Goal: Task Accomplishment & Management: Manage account settings

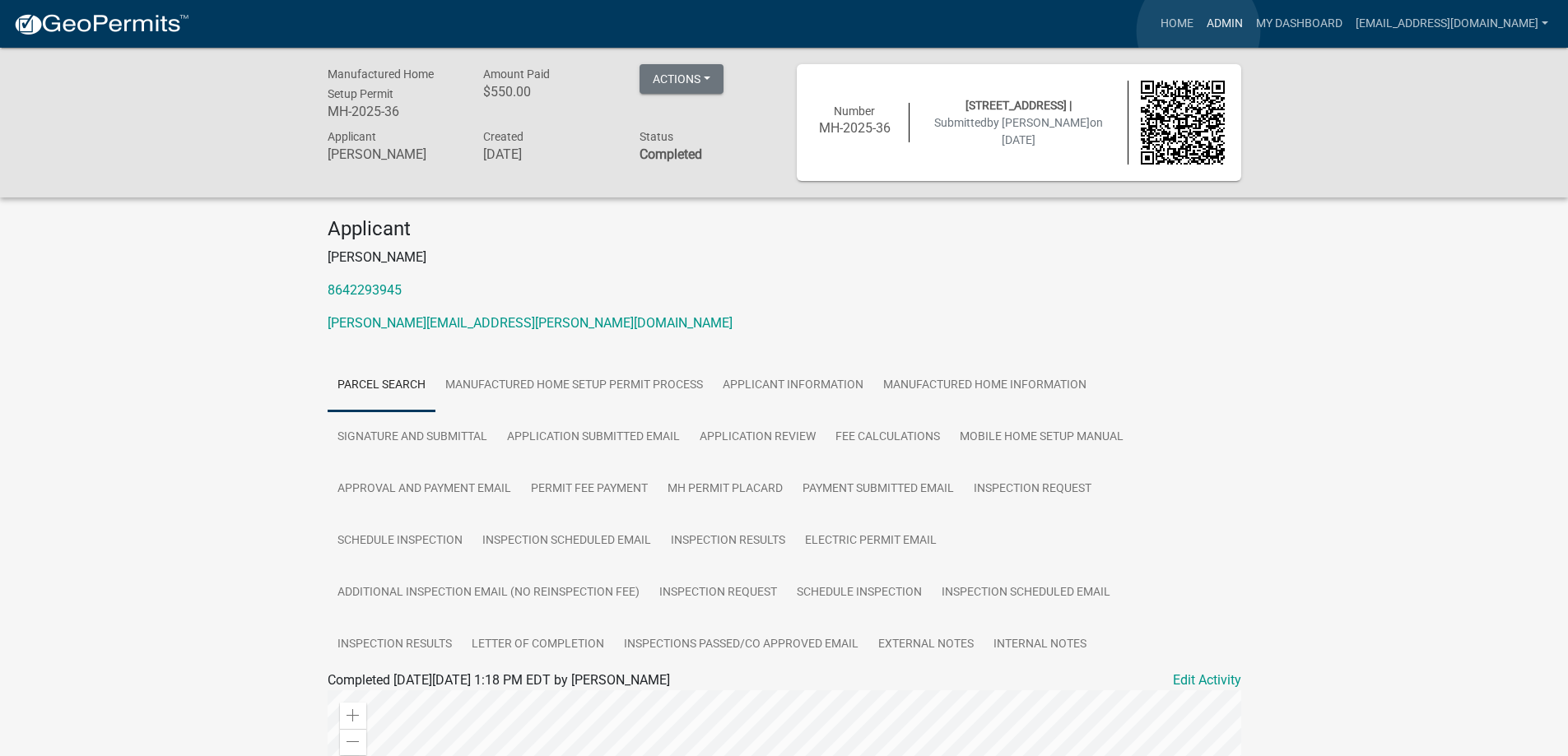
click at [1200, 31] on link "Admin" at bounding box center [1224, 24] width 49 height 31
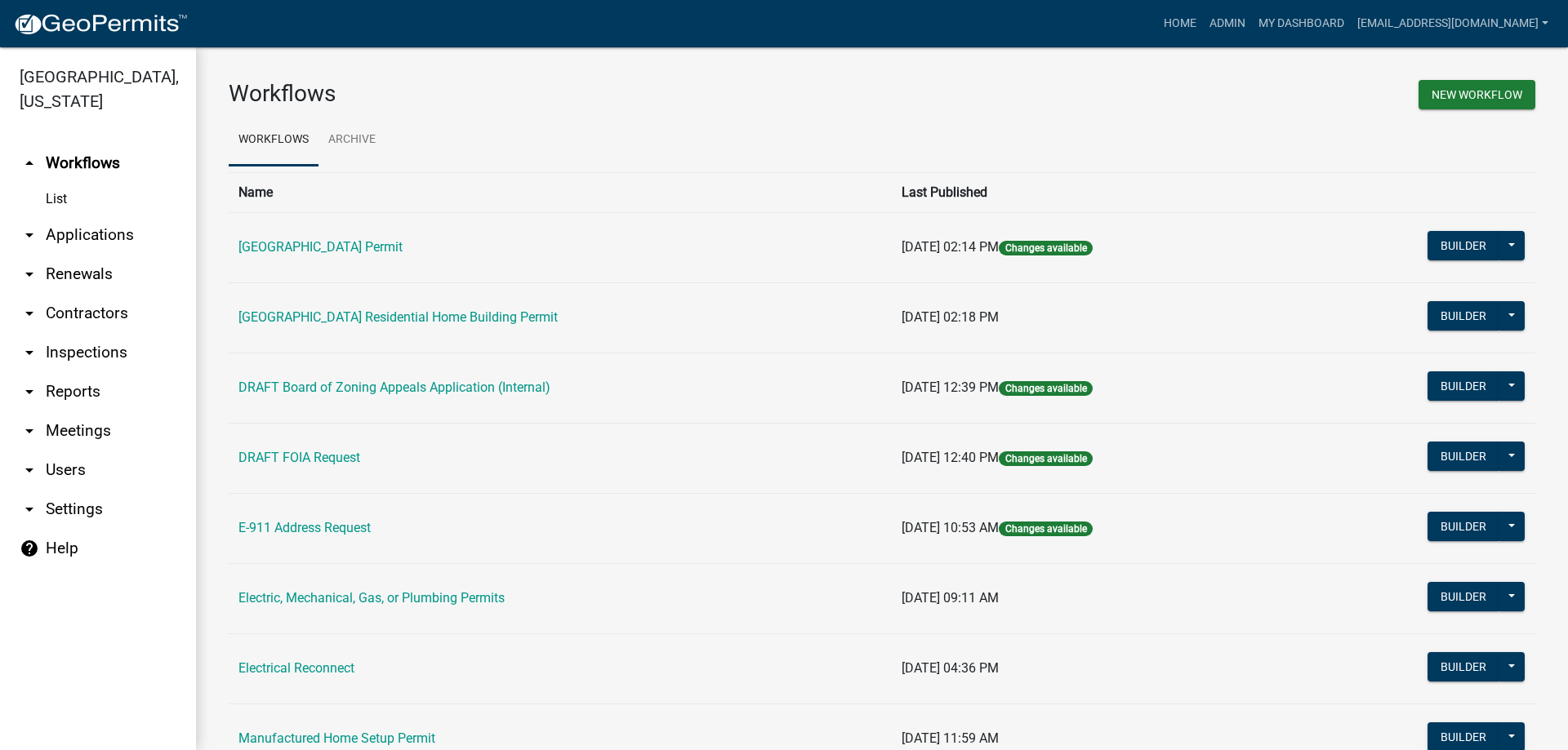
click at [100, 239] on link "arrow_drop_down Applications" at bounding box center [97, 235] width 196 height 39
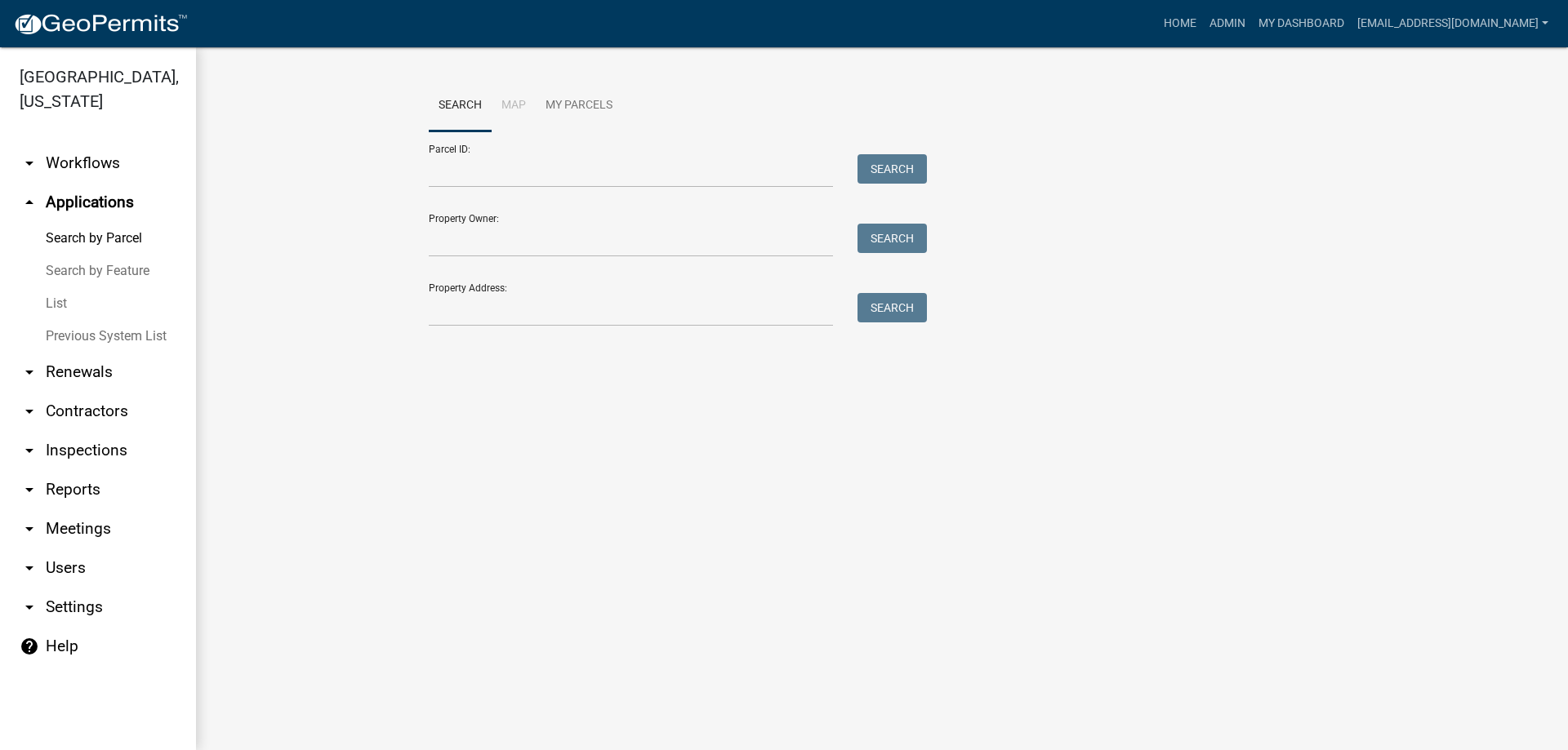
click at [64, 308] on link "List" at bounding box center [97, 304] width 196 height 33
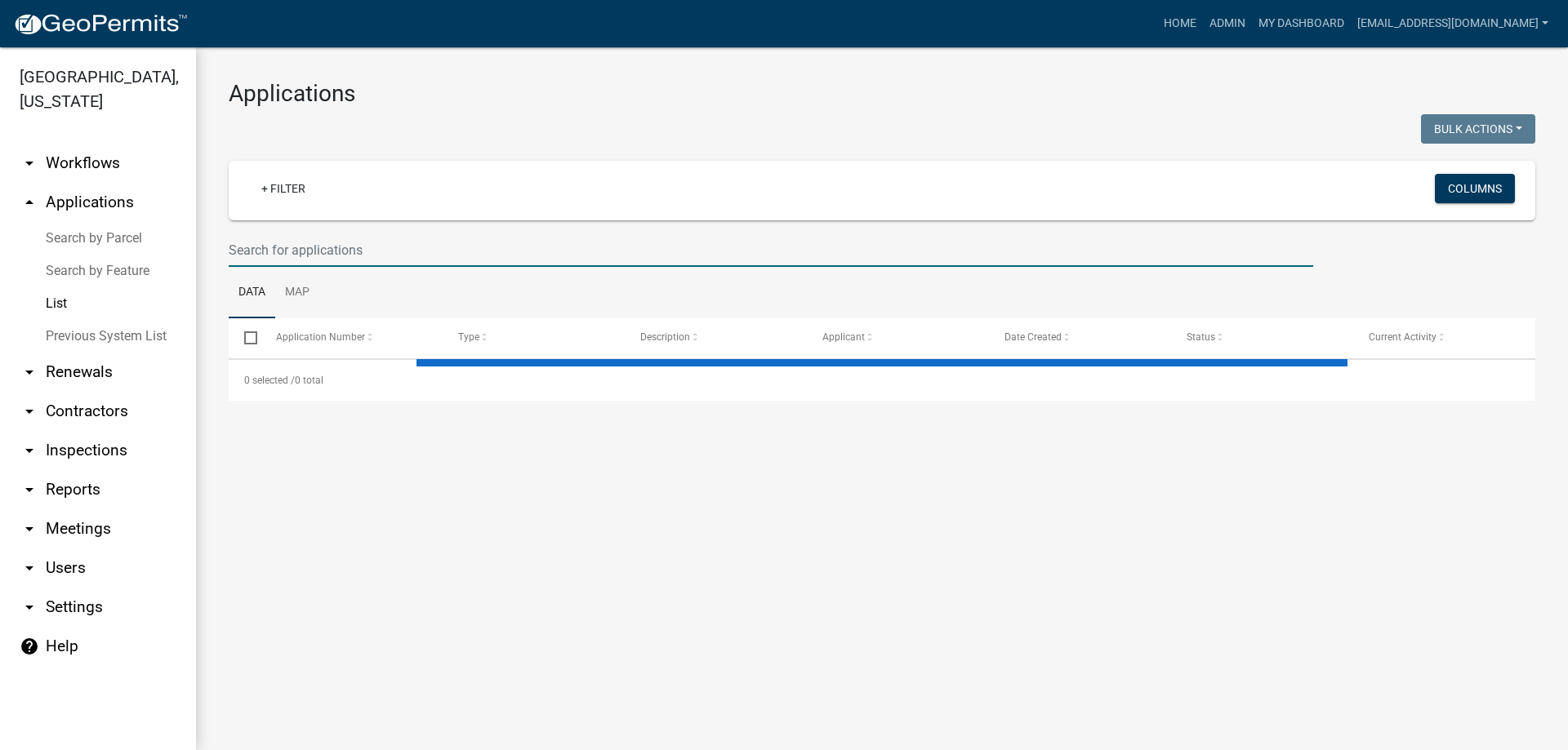
click at [536, 248] on input "text" at bounding box center [771, 250] width 1085 height 33
type input "g"
select select "3: 100"
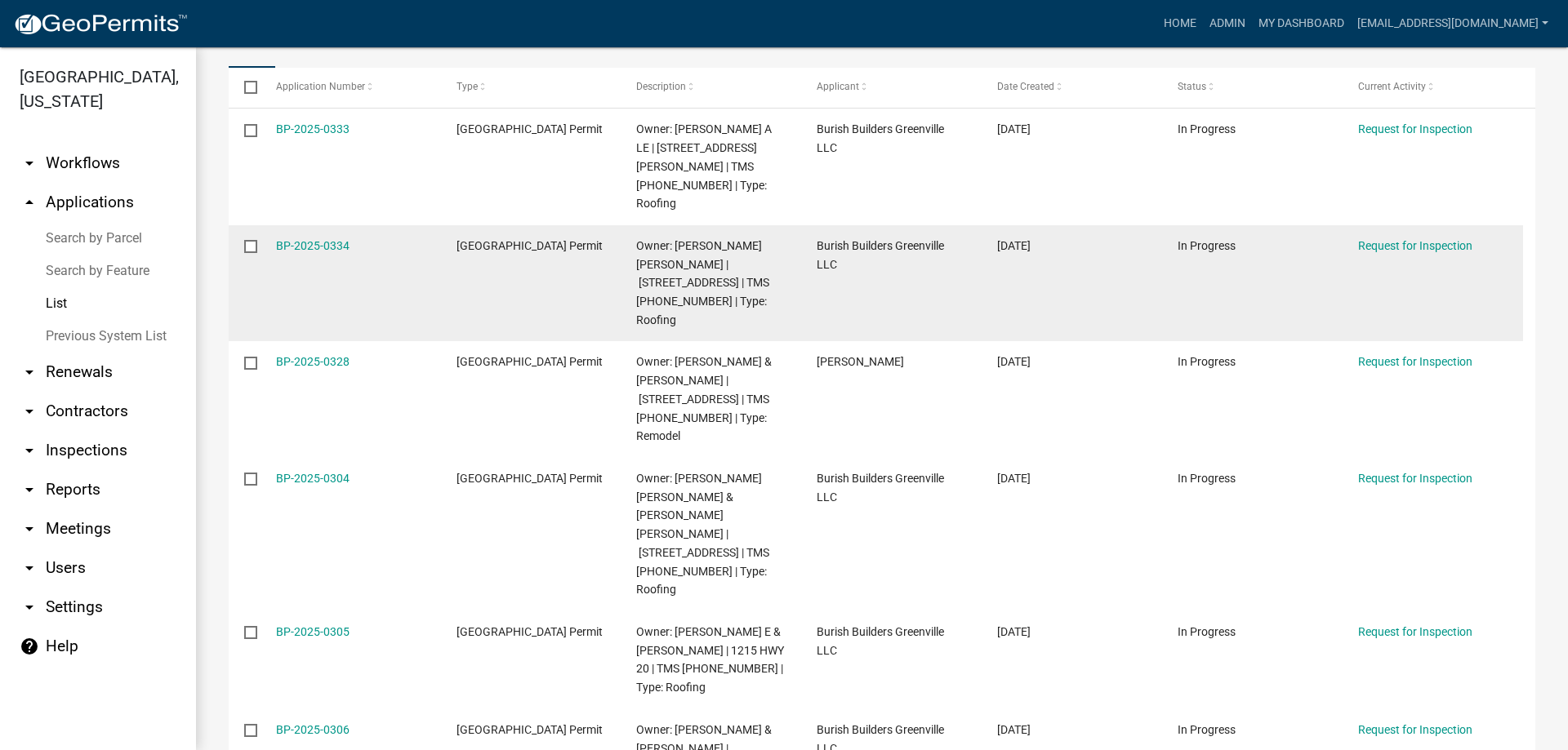
scroll to position [245, 0]
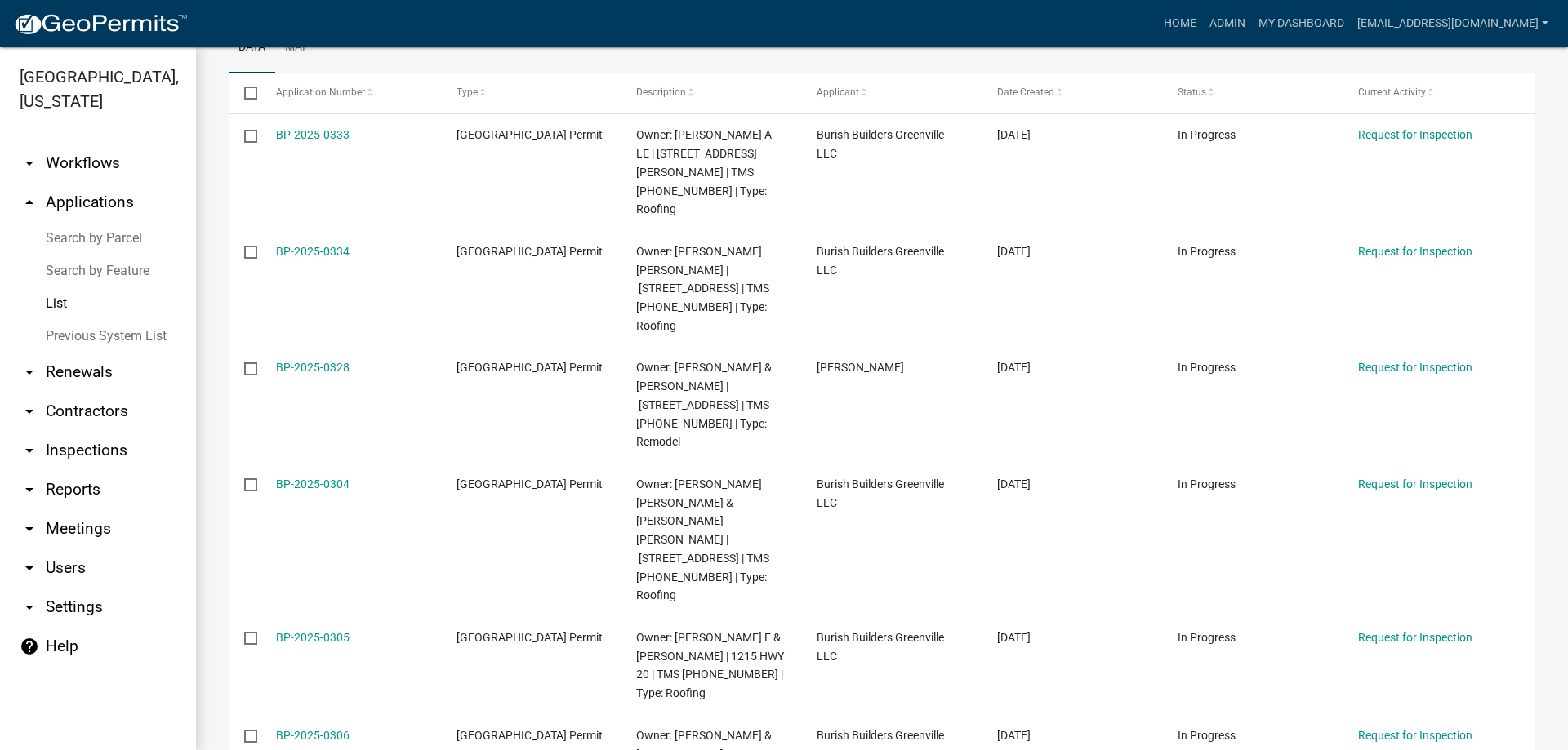
type input "greenv"
